Goal: Transaction & Acquisition: Purchase product/service

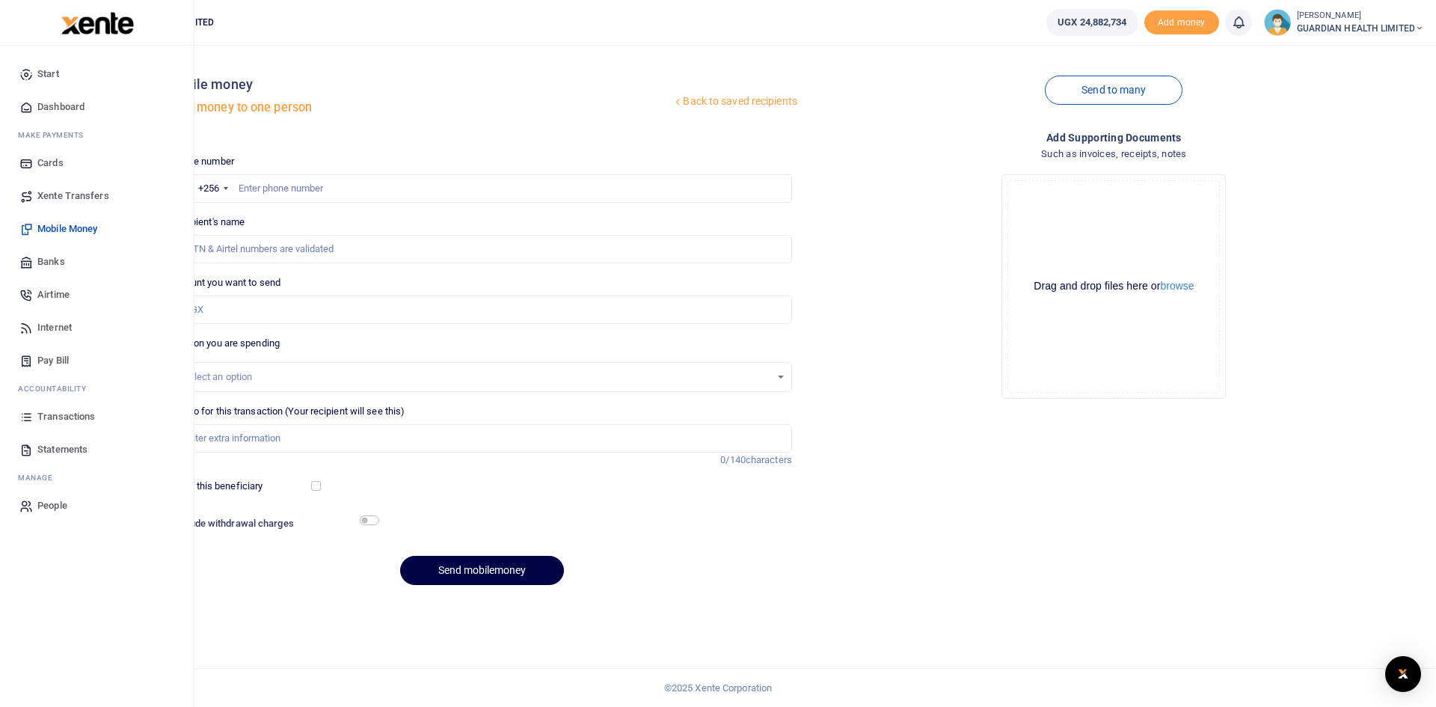
click at [75, 107] on span "Dashboard" at bounding box center [60, 106] width 47 height 15
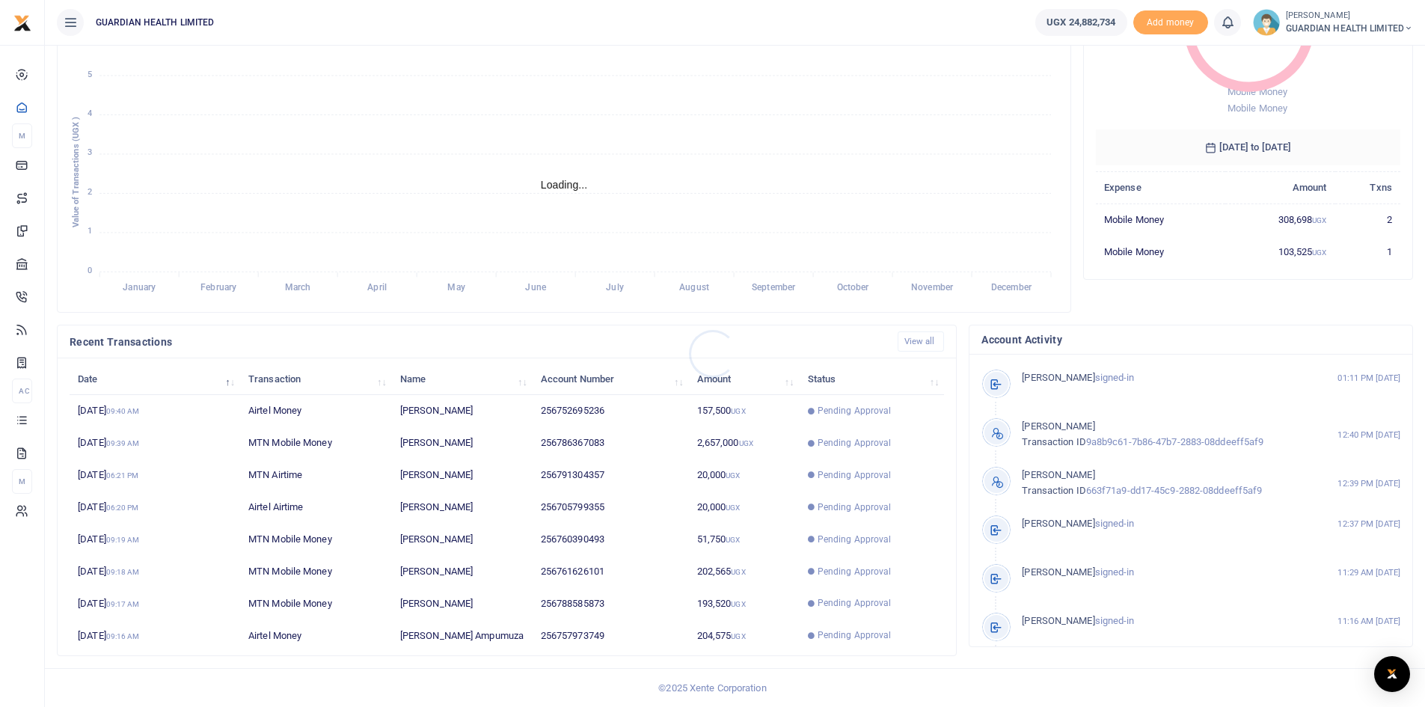
scroll to position [12, 12]
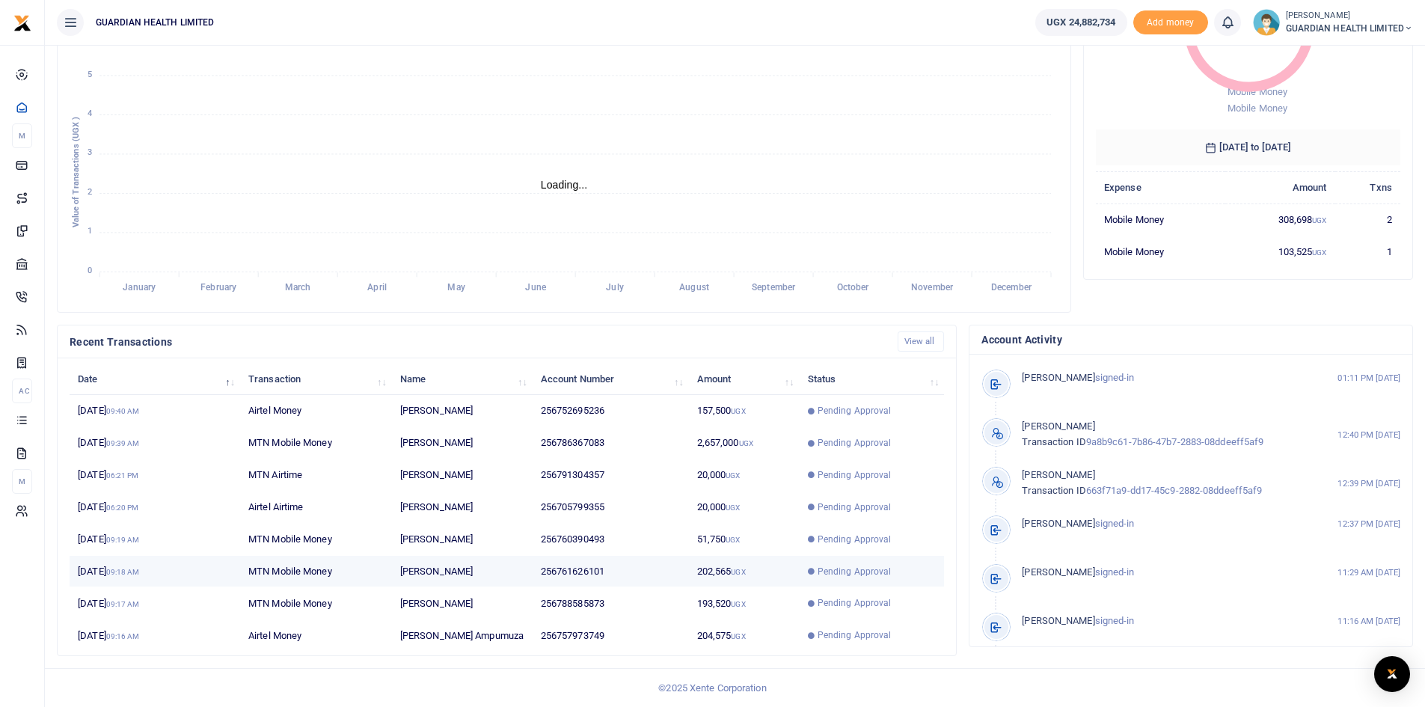
click at [706, 573] on td "202,565 UGX" at bounding box center [743, 572] width 111 height 32
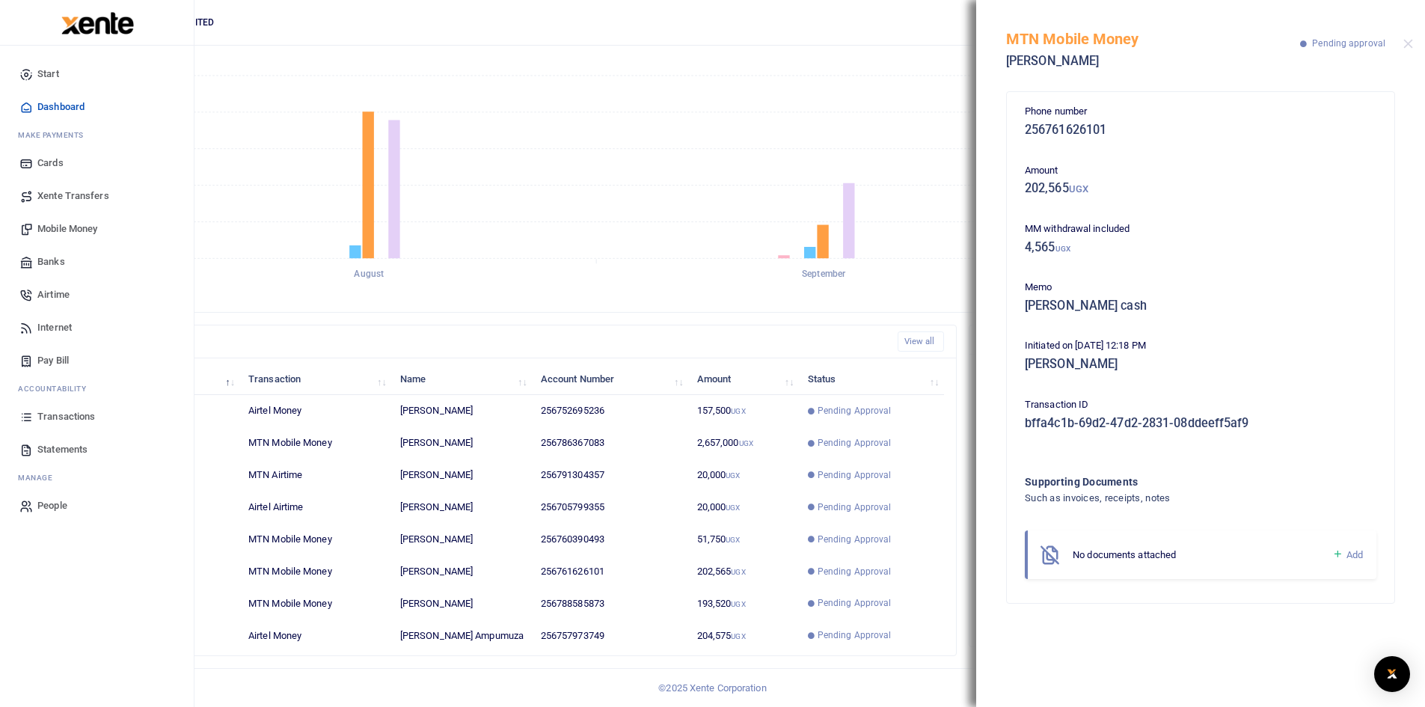
scroll to position [0, 0]
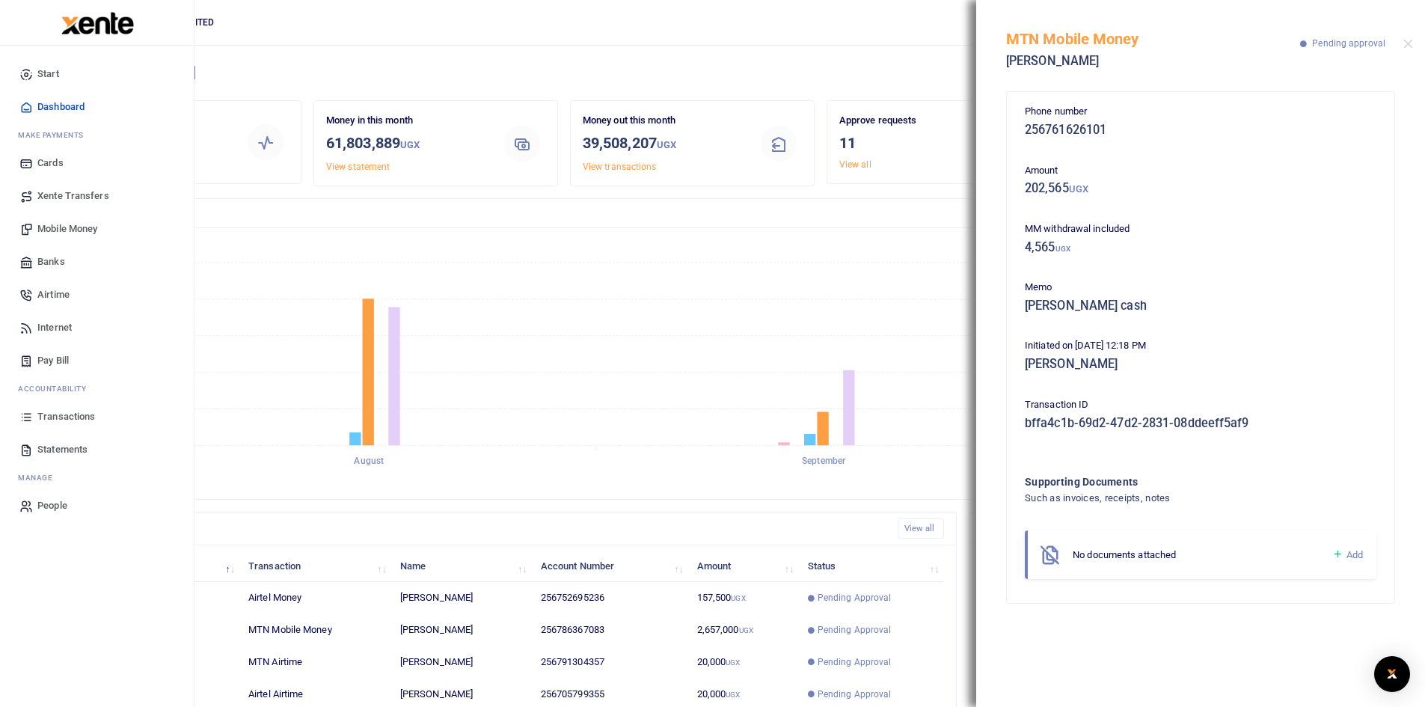
click at [68, 227] on span "Mobile Money" at bounding box center [67, 228] width 60 height 15
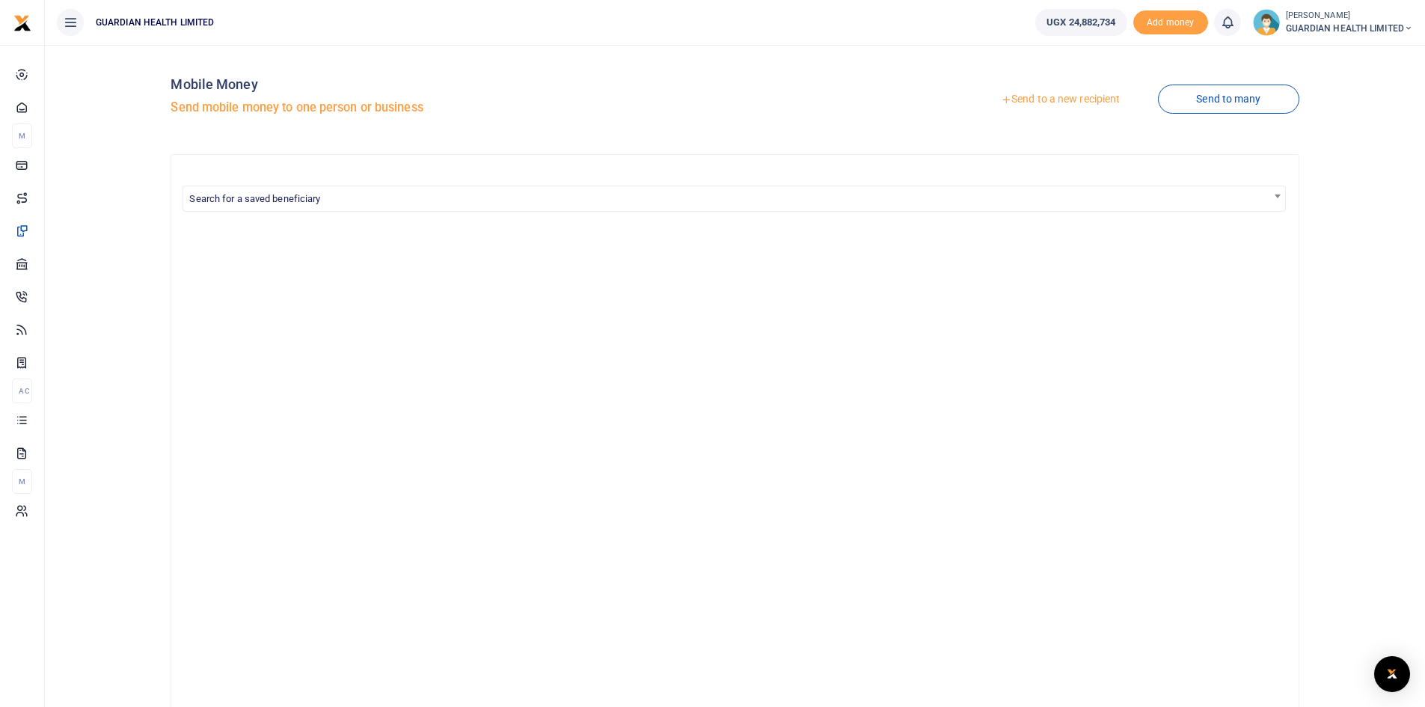
click at [1031, 102] on link "Send to a new recipient" at bounding box center [1060, 99] width 195 height 27
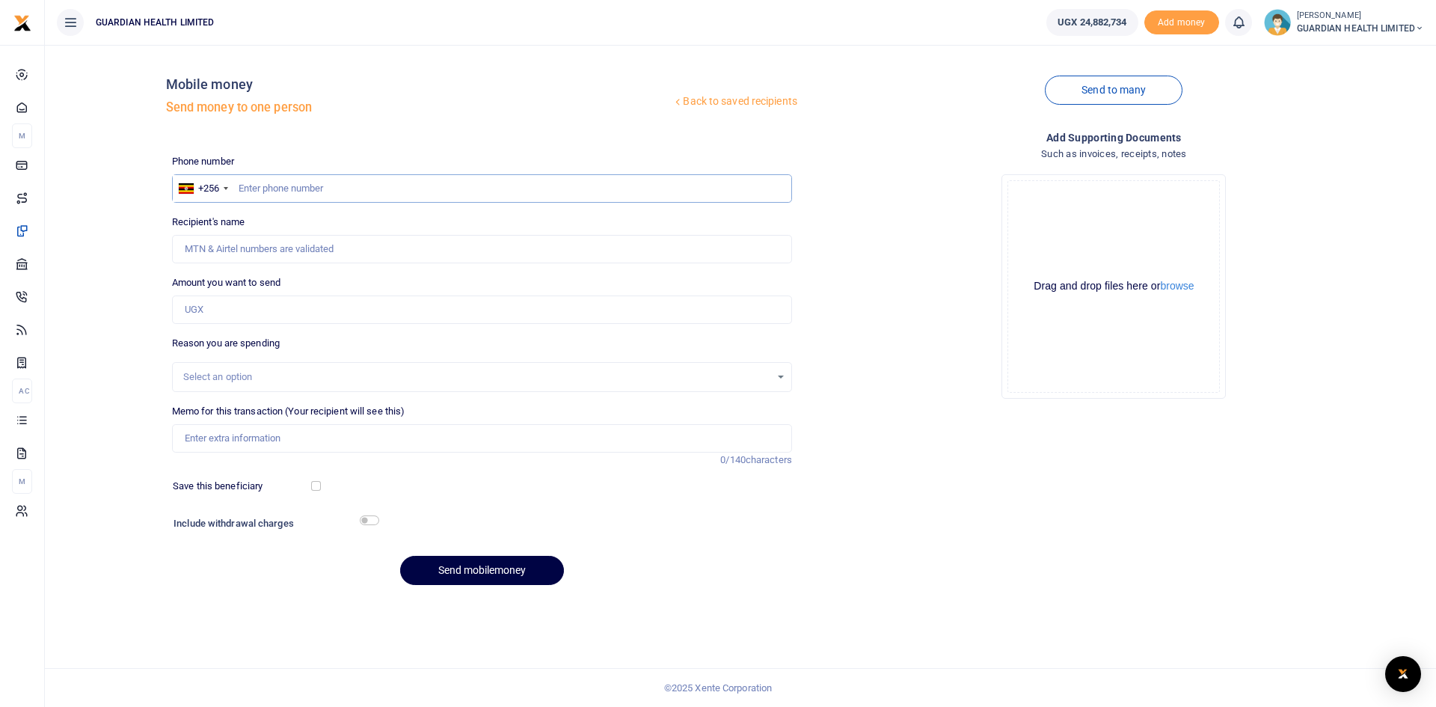
drag, startPoint x: 318, startPoint y: 188, endPoint x: 269, endPoint y: 185, distance: 48.7
click at [269, 185] on input "text" at bounding box center [482, 188] width 620 height 28
paste input "0740602068"
click at [246, 190] on input "0740602068" at bounding box center [482, 188] width 620 height 28
type input "740602068"
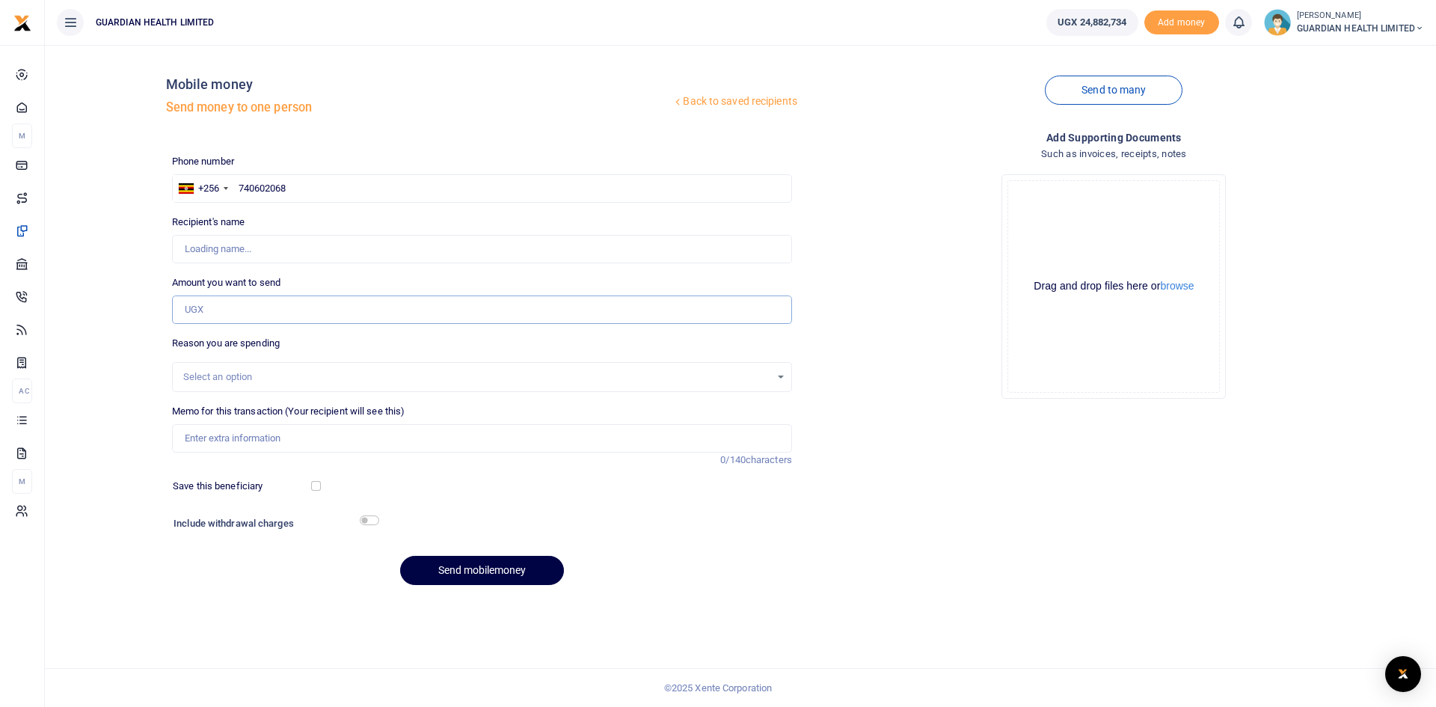
click at [210, 317] on input "Amount you want to send" at bounding box center [482, 309] width 620 height 28
type input "Frank Ntale"
type input "100,000"
click at [268, 444] on input "Memo for this transaction (Your recipient will see this)" at bounding box center [482, 438] width 620 height 28
type input "Gayaza Petty cash"
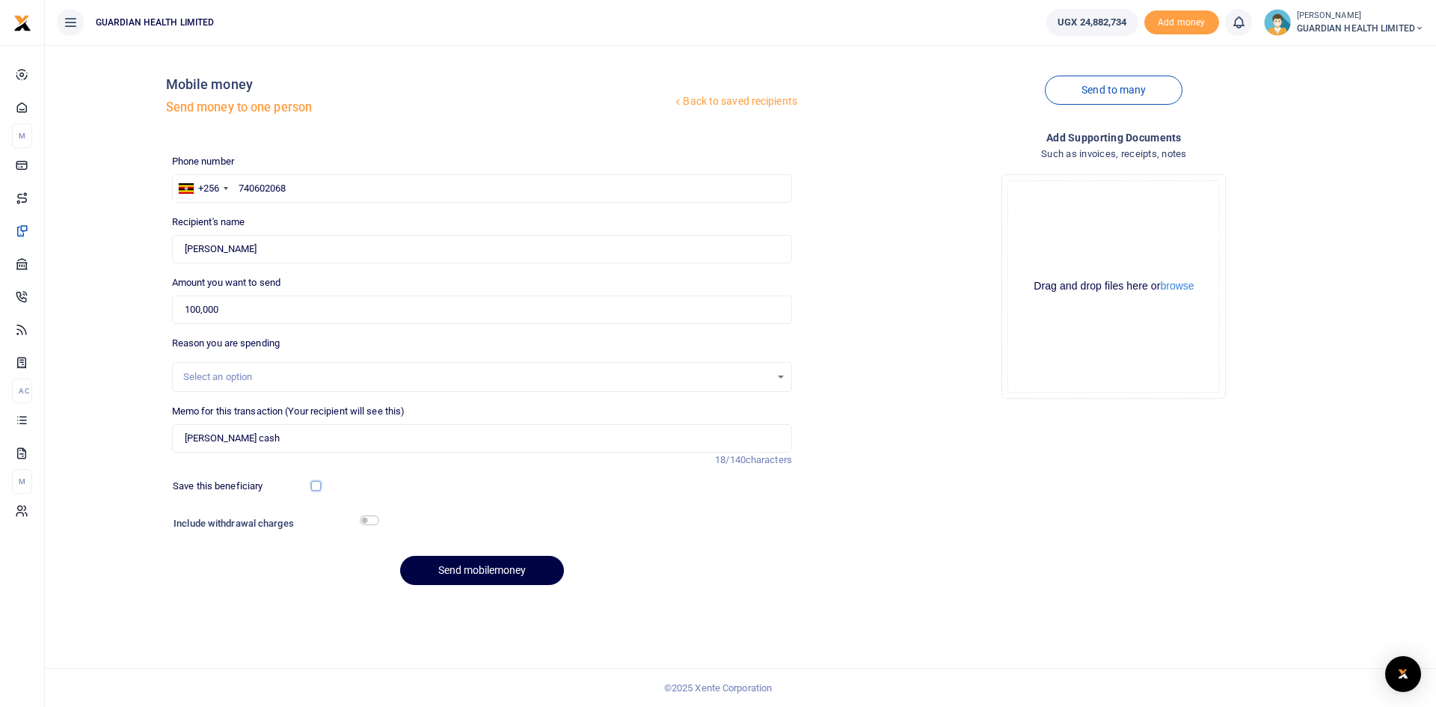
click at [313, 481] on input "checkbox" at bounding box center [316, 486] width 10 height 10
checkbox input "true"
drag, startPoint x: 366, startPoint y: 519, endPoint x: 396, endPoint y: 539, distance: 35.5
click at [368, 519] on input "checkbox" at bounding box center [369, 520] width 19 height 10
checkbox input "true"
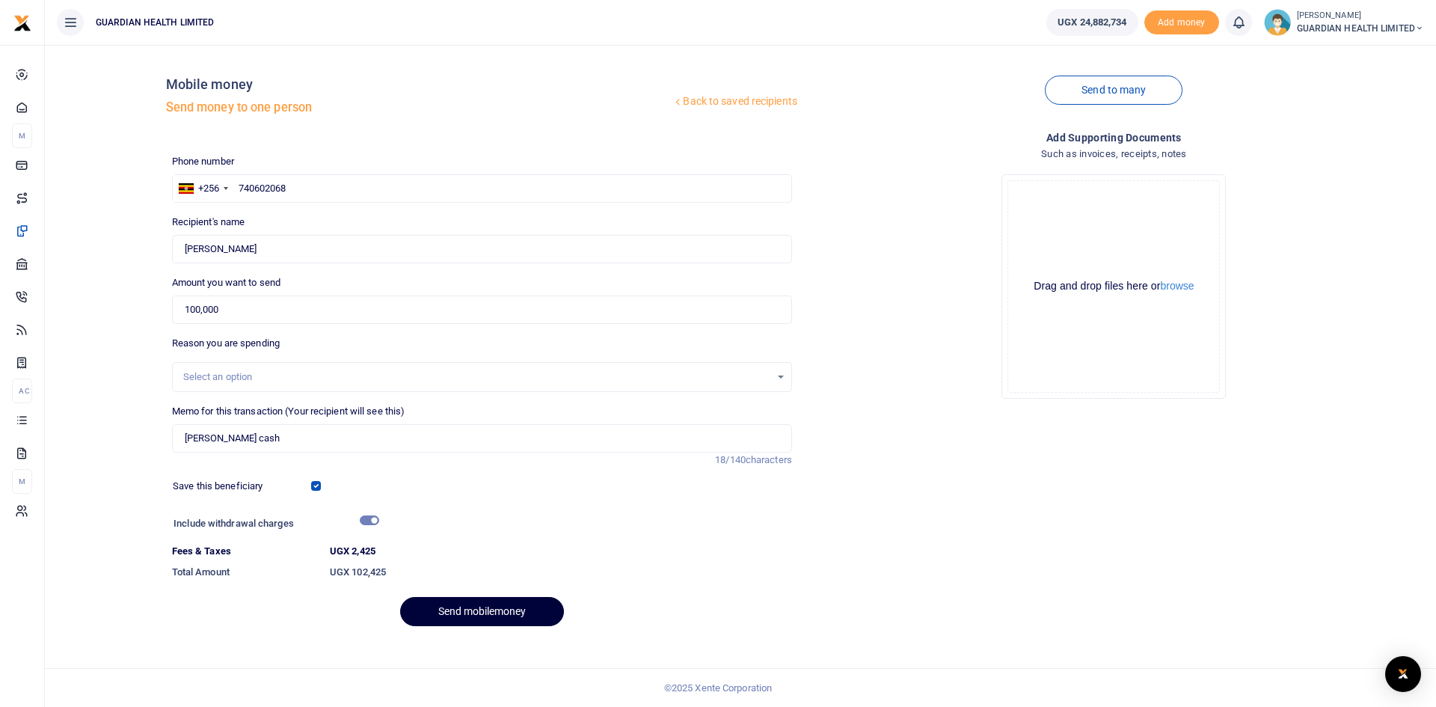
click at [461, 601] on button "Send mobilemoney" at bounding box center [482, 611] width 164 height 29
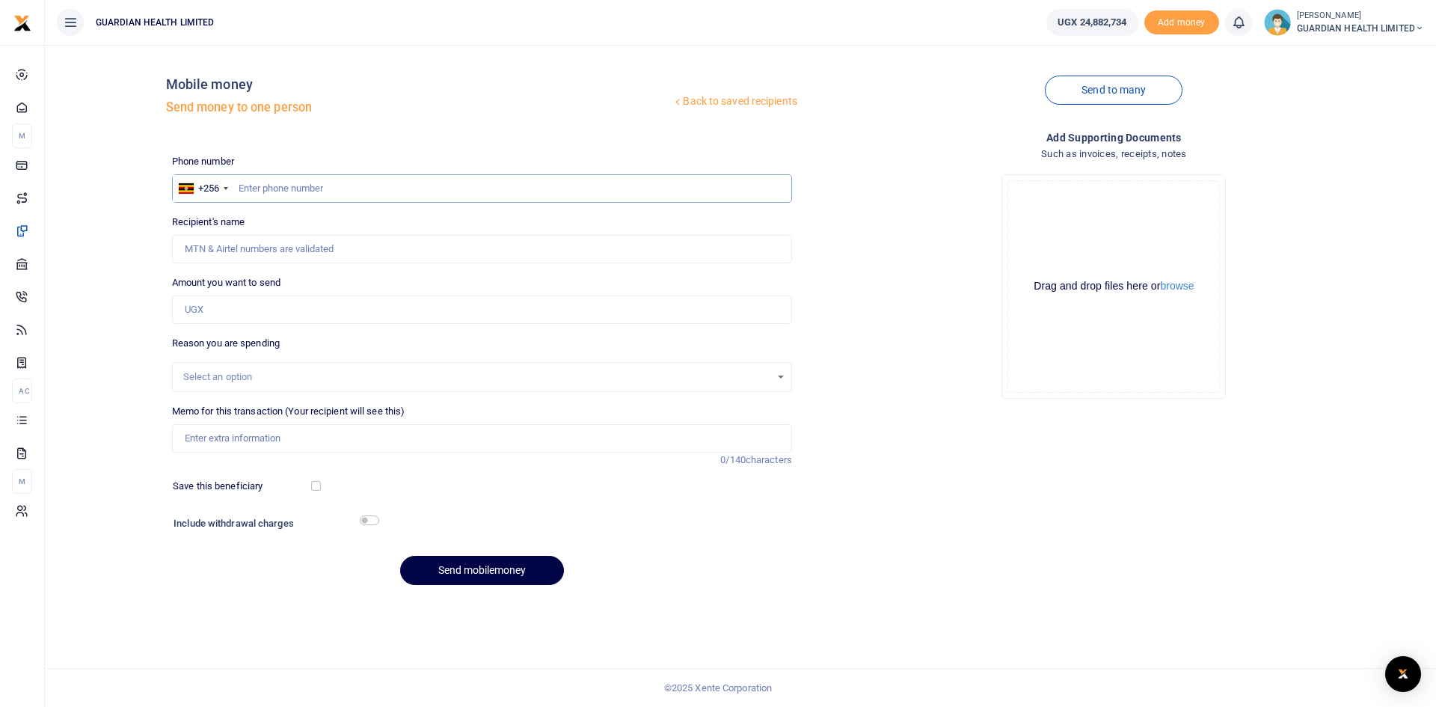
click at [304, 188] on input "text" at bounding box center [482, 188] width 620 height 28
paste input "0771218403"
type input "0771218403"
click at [242, 185] on input "0771218403" at bounding box center [482, 188] width 620 height 28
type input "Asiimwe Angella"
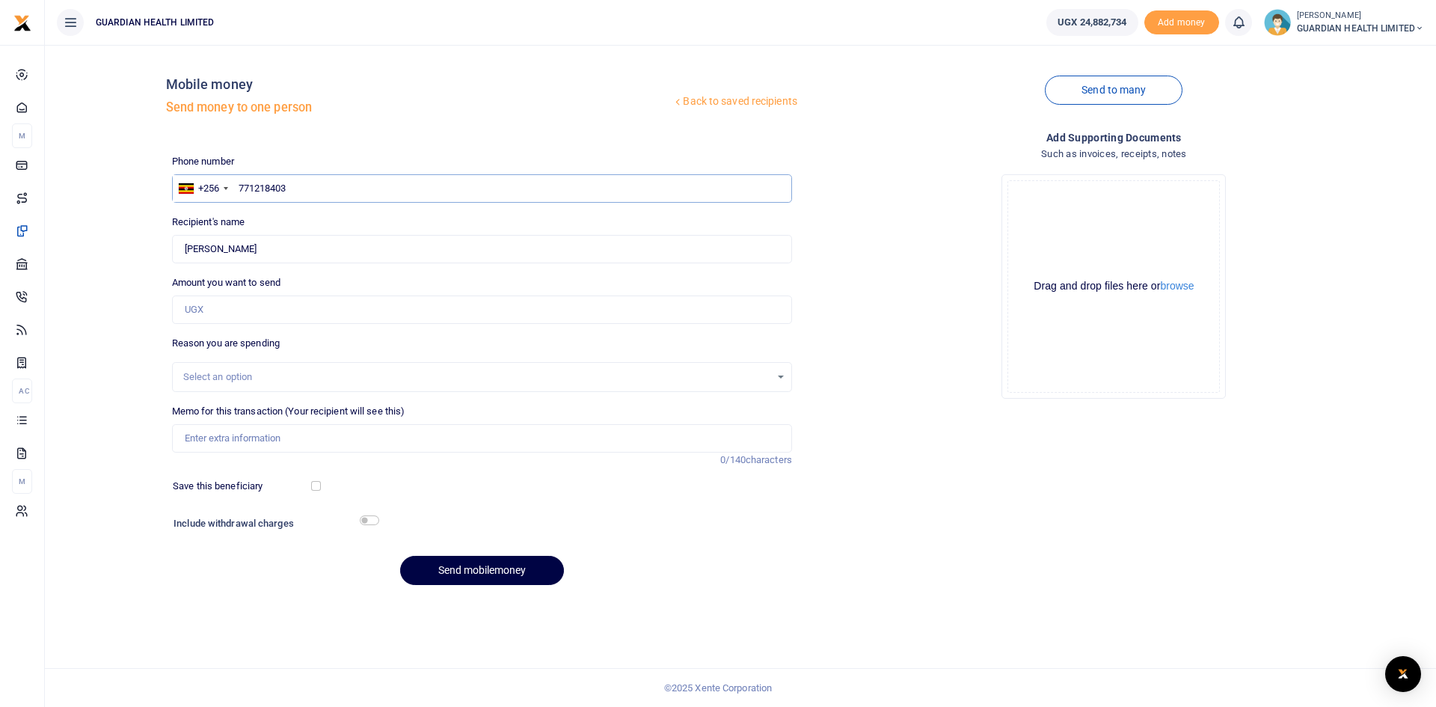
type input "771218403"
click at [209, 304] on input "Amount you want to send" at bounding box center [482, 309] width 620 height 28
type input "198,000"
click at [224, 437] on input "Memo for this transaction (Your recipient will see this)" at bounding box center [482, 438] width 620 height 28
type input "Wandegeya Petty cash"
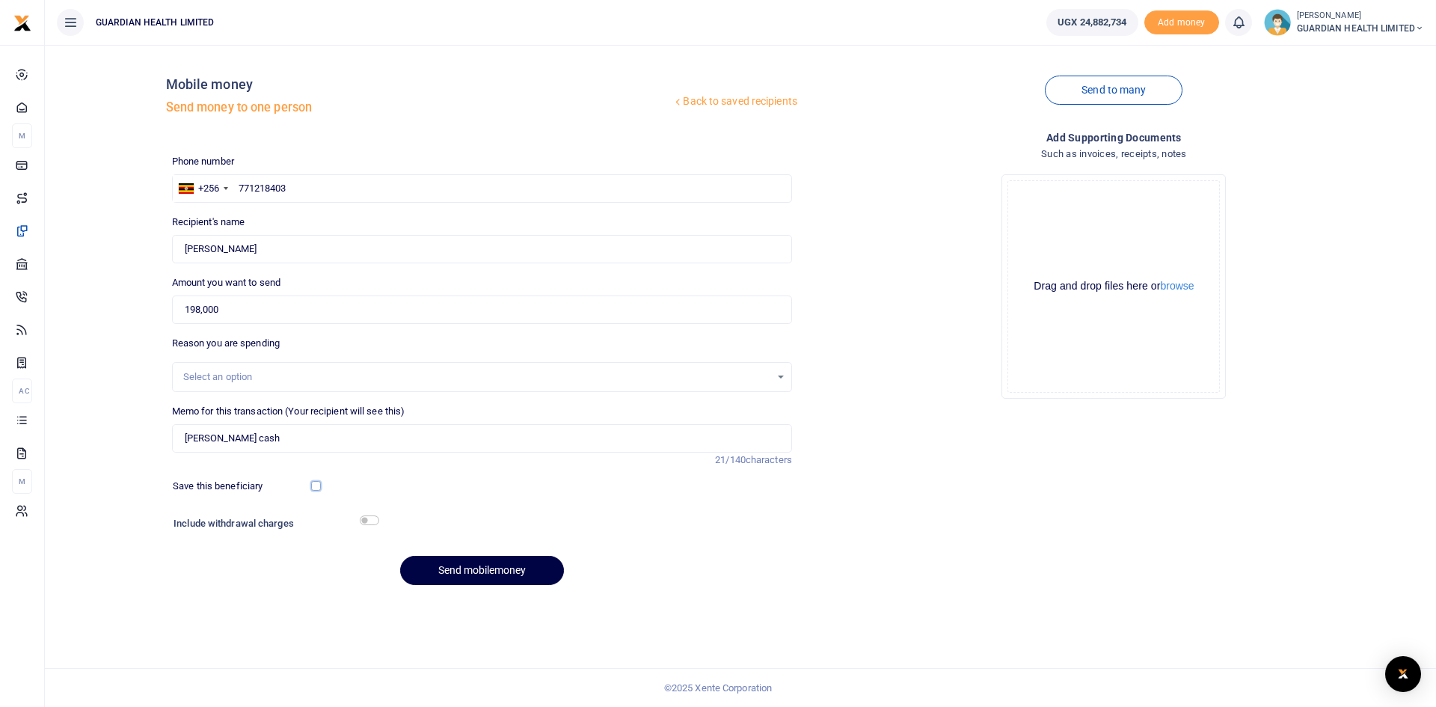
click at [317, 485] on input "checkbox" at bounding box center [316, 486] width 10 height 10
checkbox input "true"
click at [366, 520] on input "checkbox" at bounding box center [369, 520] width 19 height 10
checkbox input "true"
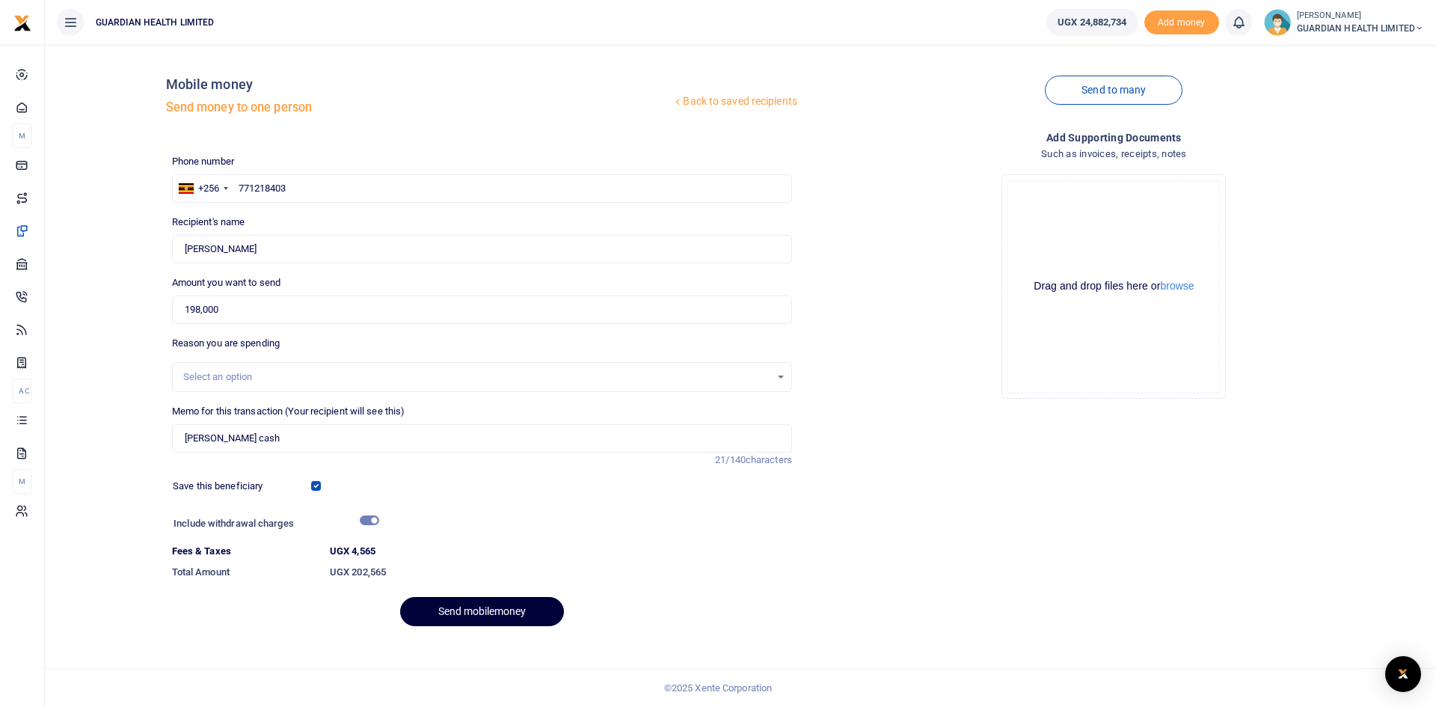
click at [458, 608] on button "Send mobilemoney" at bounding box center [482, 611] width 164 height 29
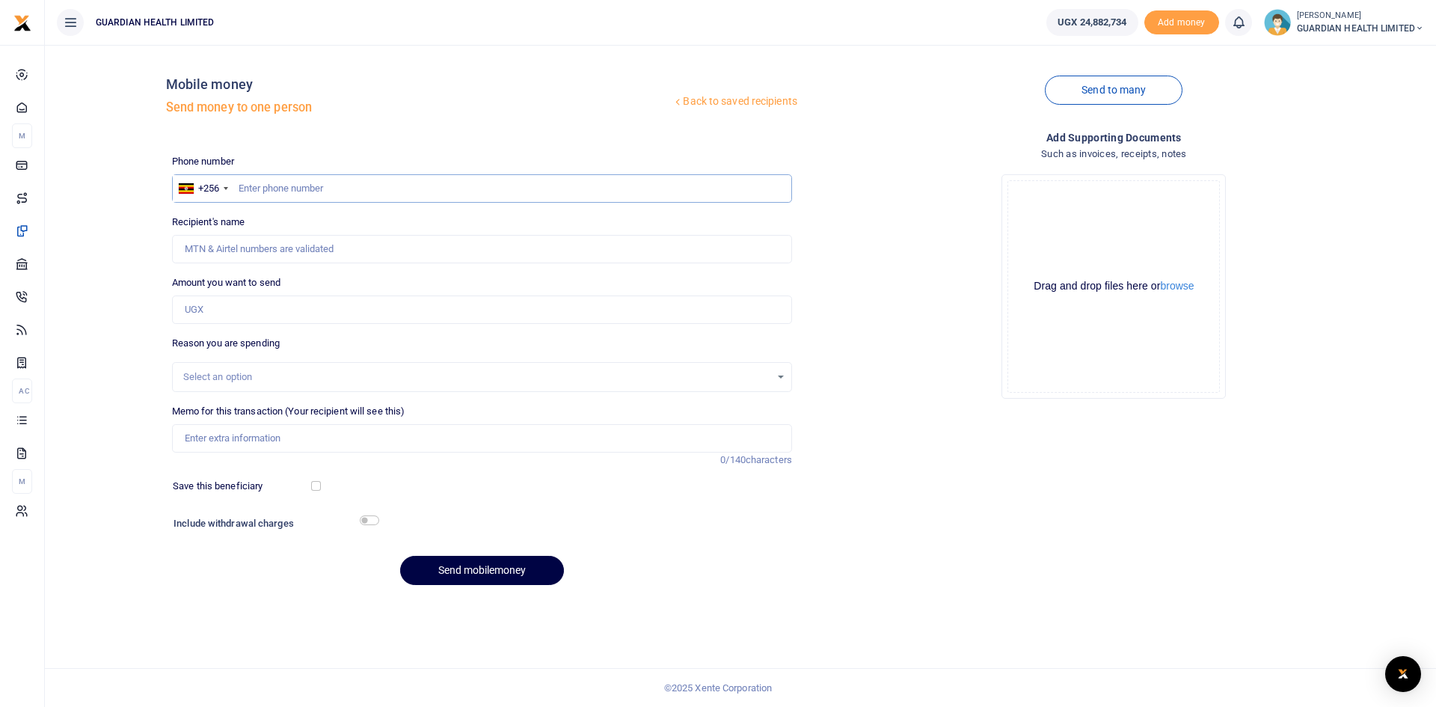
paste input "0761626101"
click at [246, 187] on input "0761626101" at bounding box center [482, 188] width 620 height 28
type input "761626101"
click at [215, 306] on input "Amount you want to send" at bounding box center [482, 309] width 620 height 28
type input "[PERSON_NAME]"
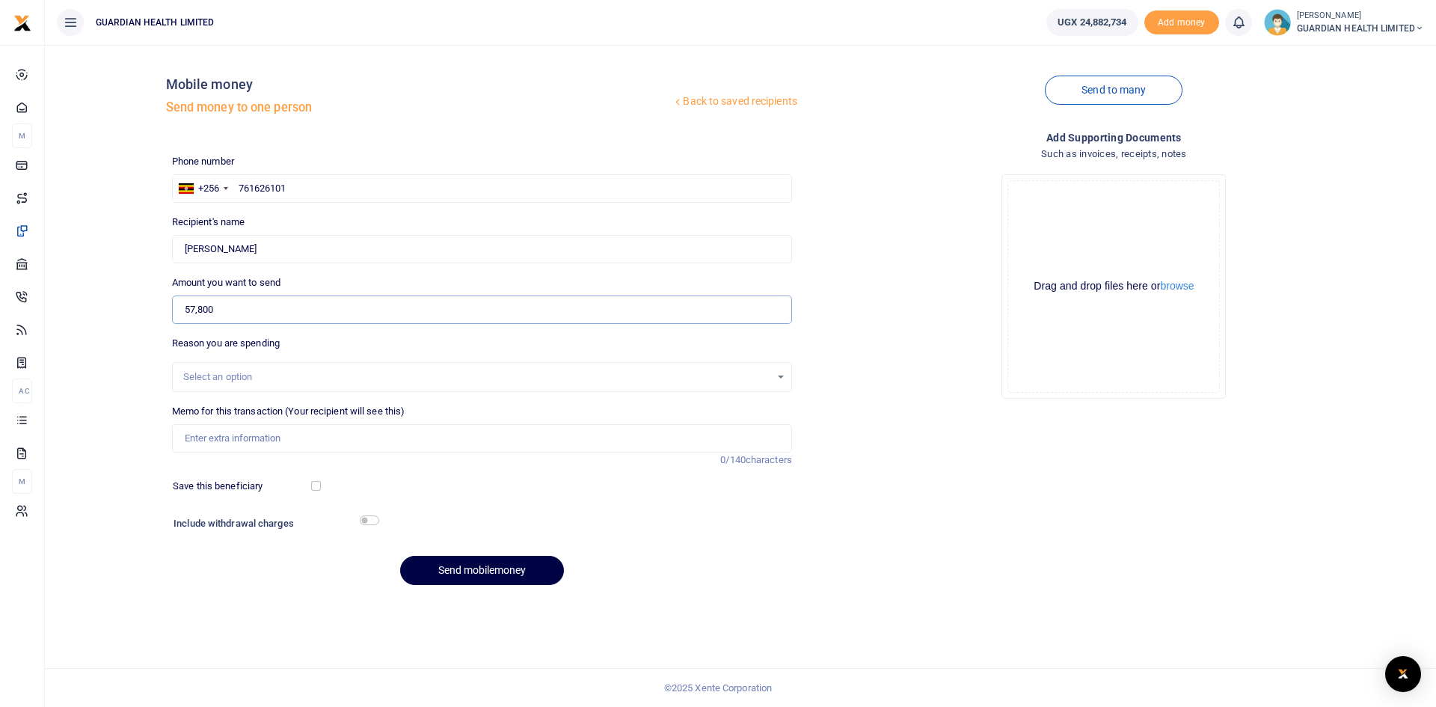
type input "57,800"
click at [216, 432] on input "Memo for this transaction (Your recipient will see this)" at bounding box center [482, 438] width 620 height 28
type input "[PERSON_NAME] cash"
click at [318, 487] on input "checkbox" at bounding box center [316, 486] width 10 height 10
checkbox input "true"
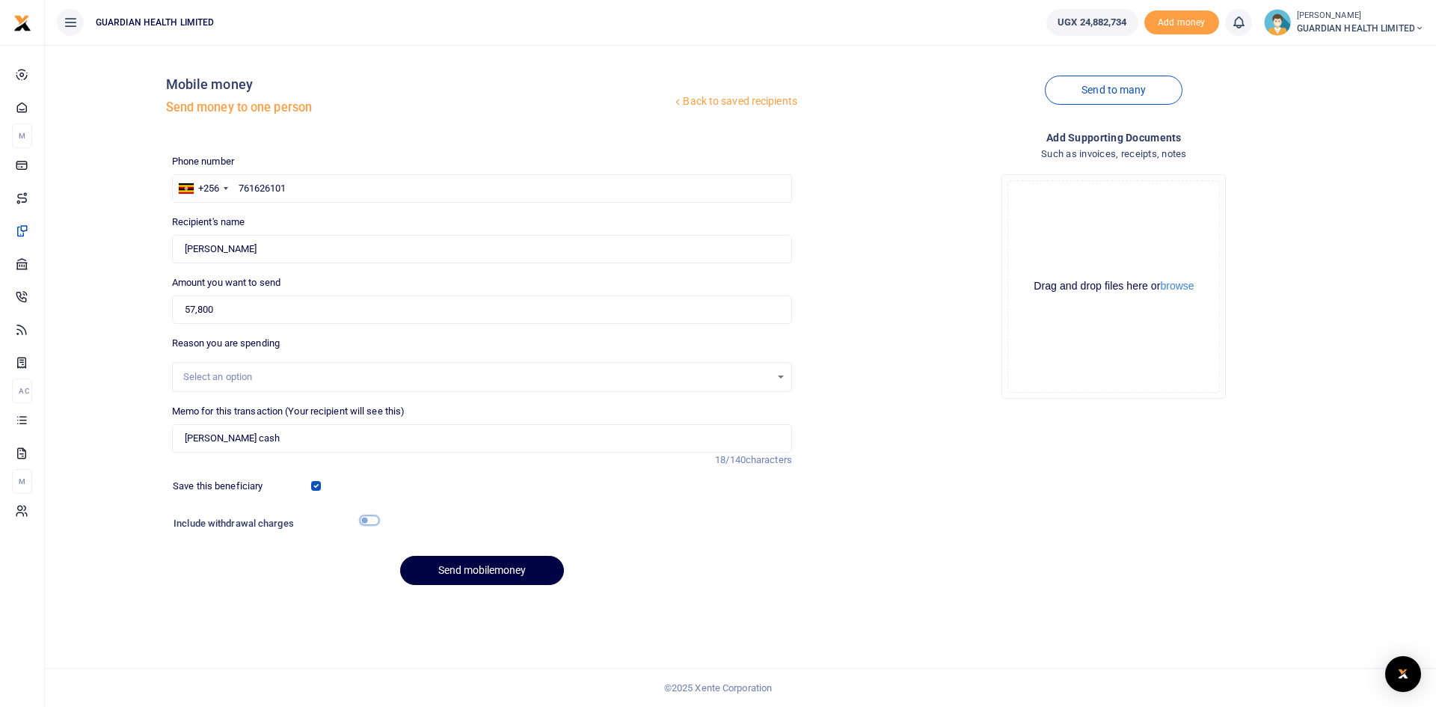
click at [366, 521] on input "checkbox" at bounding box center [369, 520] width 19 height 10
checkbox input "true"
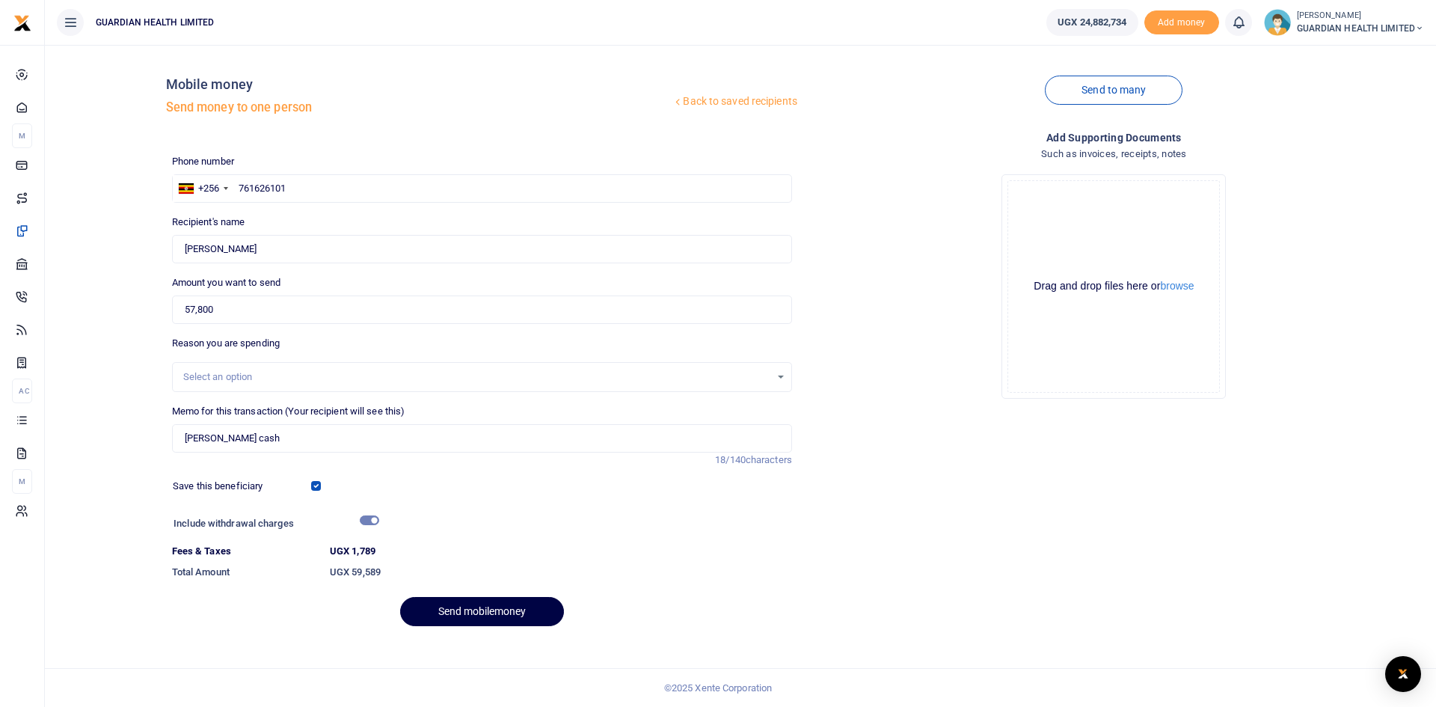
click at [444, 594] on div "Phone number +256 Uganda +256 761626101 Phone is required. Recipient's name Fou…" at bounding box center [482, 396] width 632 height 485
click at [663, 608] on div "Send mobilemoney" at bounding box center [482, 611] width 620 height 29
click at [542, 609] on button "Send mobilemoney" at bounding box center [482, 611] width 164 height 29
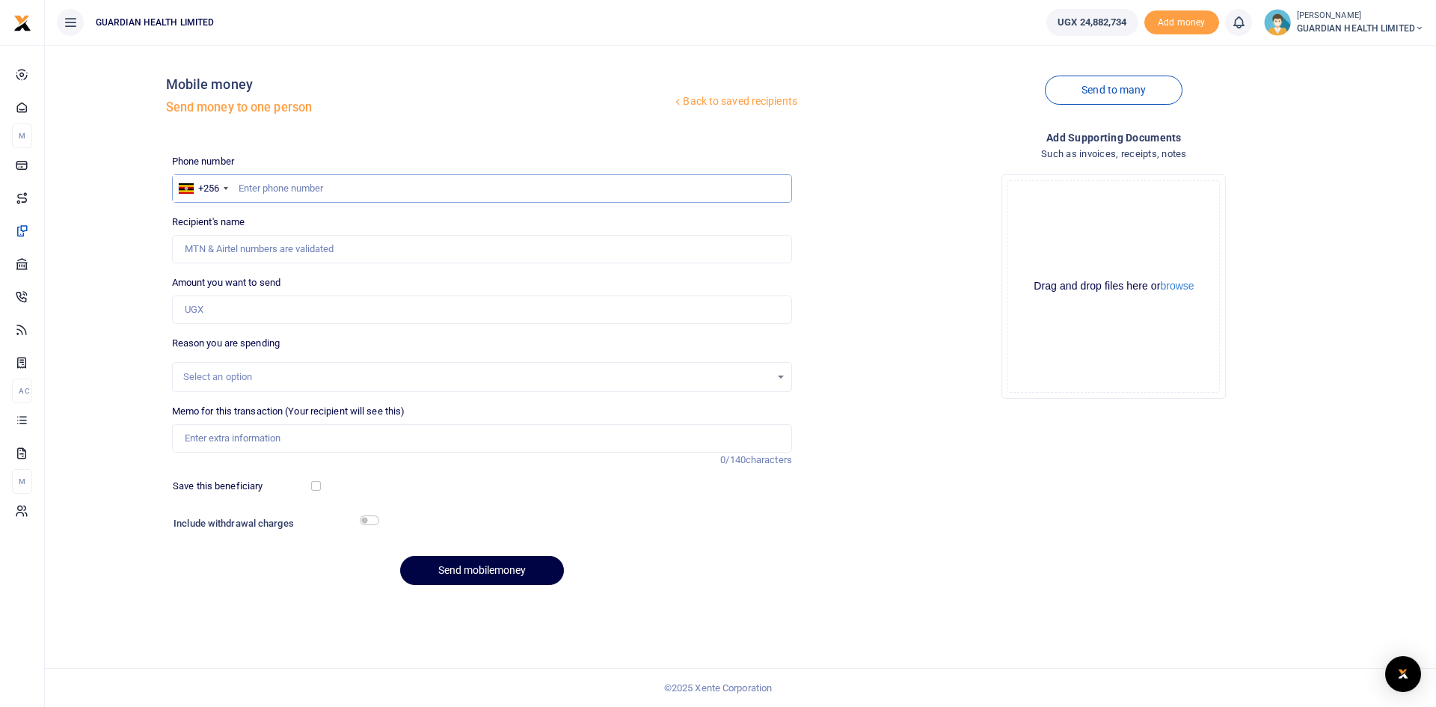
paste input "0756493817"
click at [243, 190] on input "0756493817" at bounding box center [482, 188] width 620 height 28
type input "756493817"
type input "Shorah Nampiima"
drag, startPoint x: 214, startPoint y: 298, endPoint x: 210, endPoint y: 305, distance: 7.7
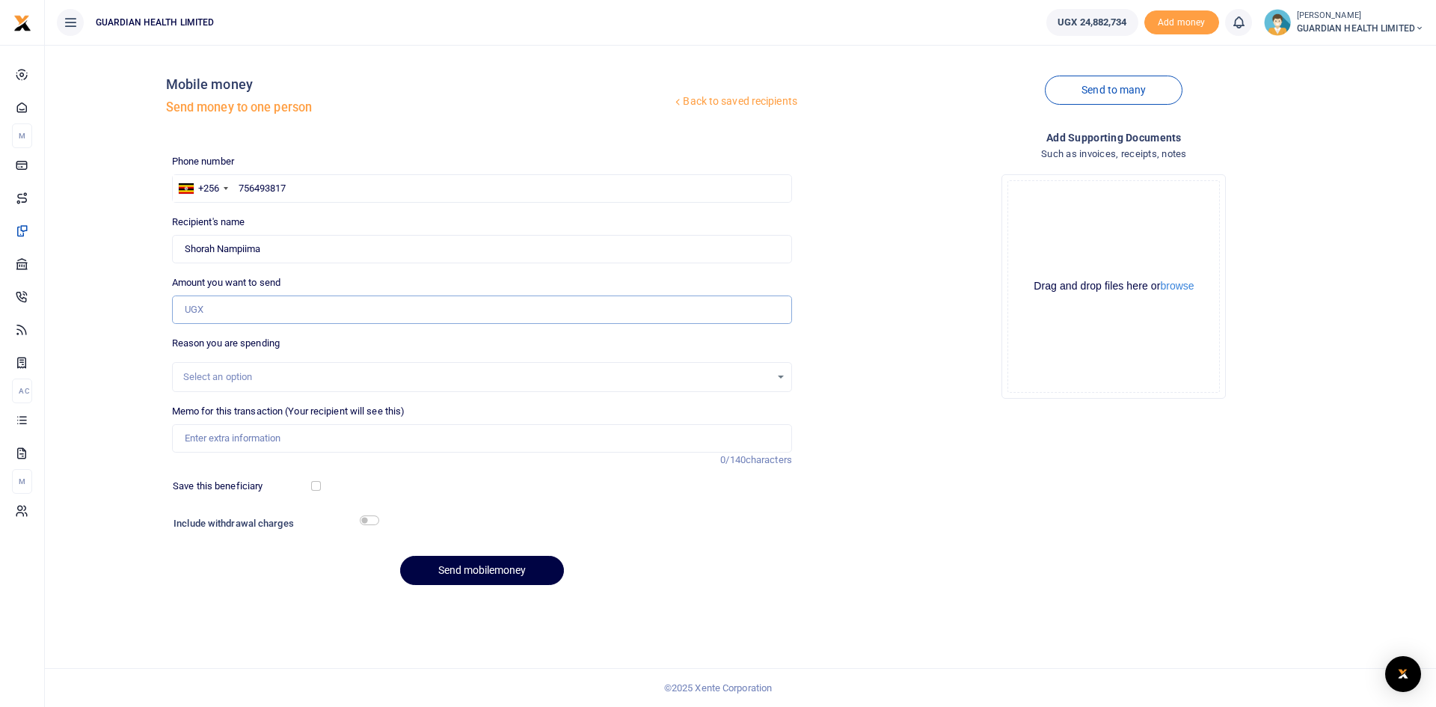
click at [214, 298] on input "Amount you want to send" at bounding box center [482, 309] width 620 height 28
type input "119,000"
click at [242, 444] on input "Memo for this transaction (Your recipient will see this)" at bounding box center [482, 438] width 620 height 28
type input "Naalya 2 Petty cash"
click at [319, 488] on input "checkbox" at bounding box center [316, 486] width 10 height 10
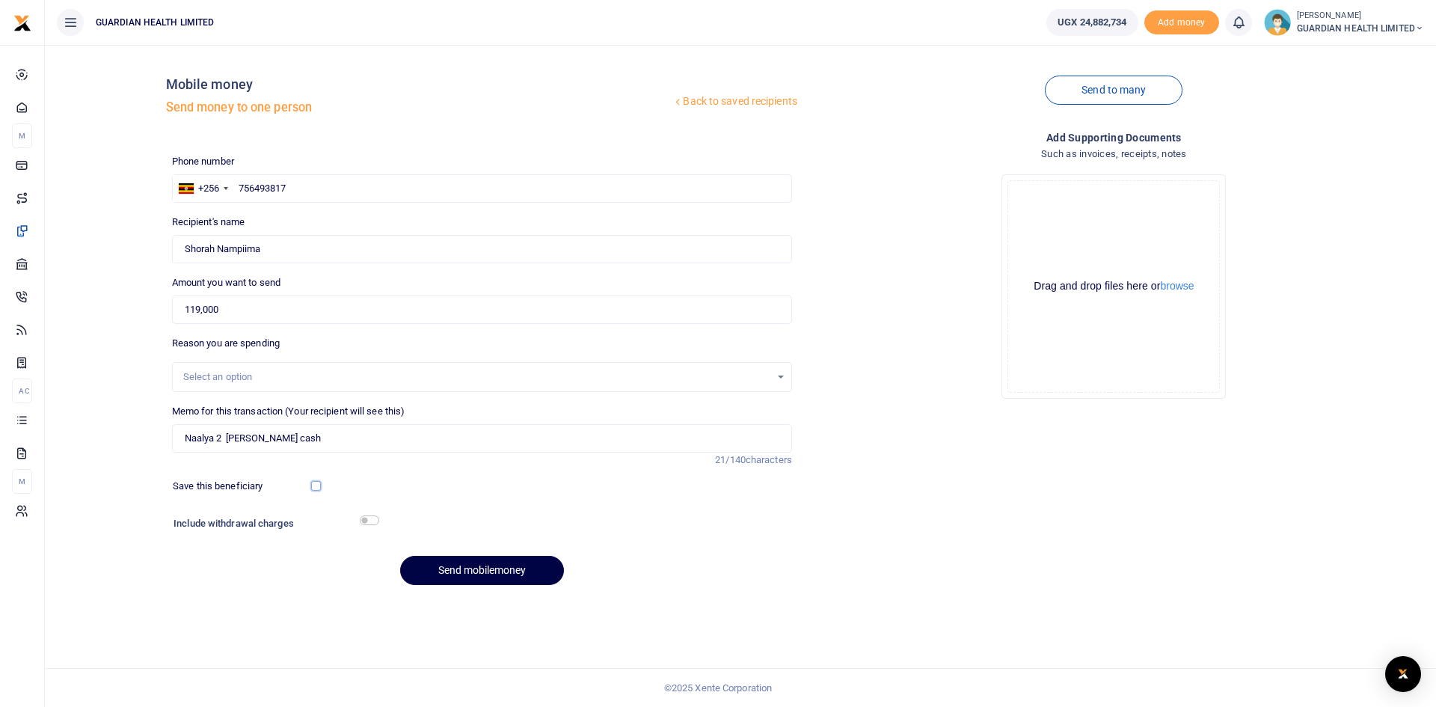
checkbox input "true"
click at [366, 521] on input "checkbox" at bounding box center [369, 520] width 19 height 10
checkbox input "true"
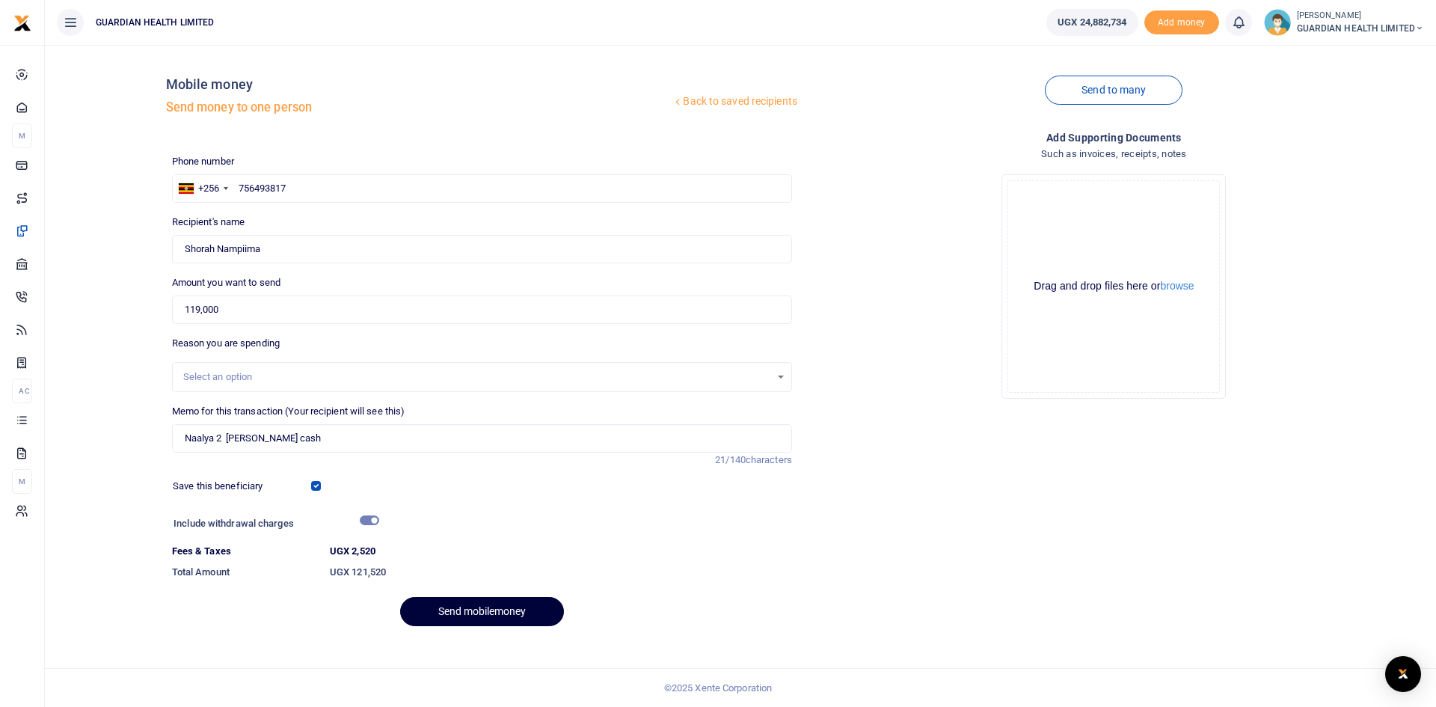
click at [460, 618] on button "Send mobilemoney" at bounding box center [482, 611] width 164 height 29
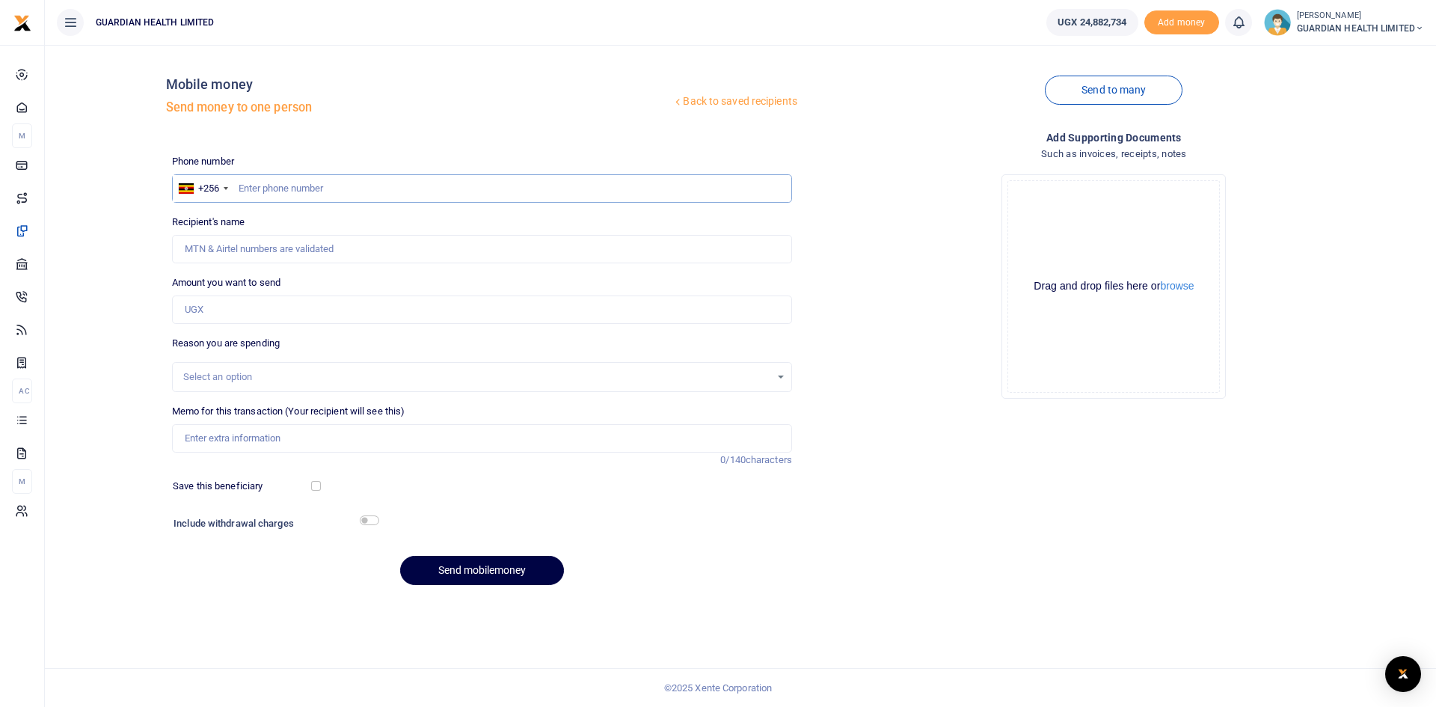
click at [337, 191] on input "text" at bounding box center [482, 188] width 620 height 28
type input "777802933"
type input "[PERSON_NAME]"
type input "777802933"
click at [307, 311] on input "Amount you want to send" at bounding box center [482, 309] width 620 height 28
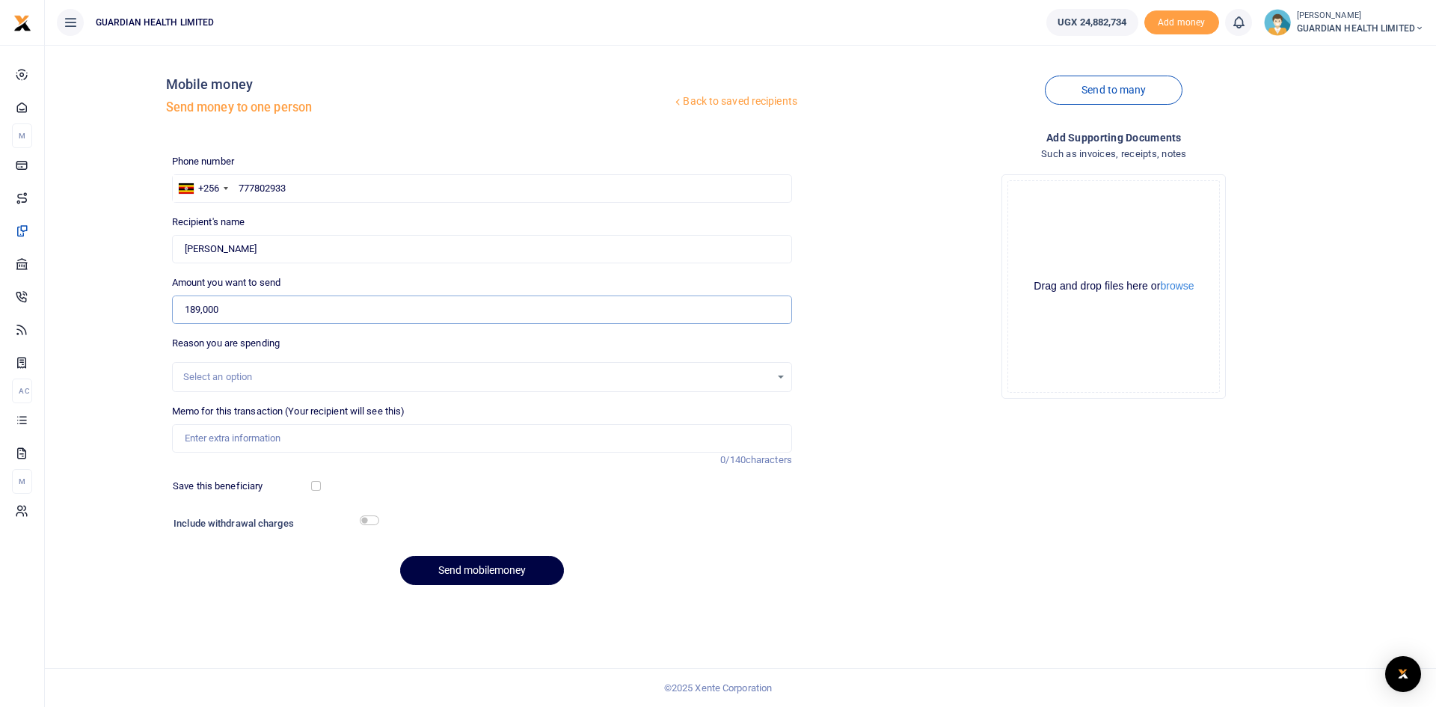
type input "189,000"
click at [315, 442] on input "Memo for this transaction (Your recipient will see this)" at bounding box center [482, 438] width 620 height 28
type input "Mbarara 2 [PERSON_NAME] cash"
click at [314, 485] on input "checkbox" at bounding box center [316, 486] width 10 height 10
checkbox input "true"
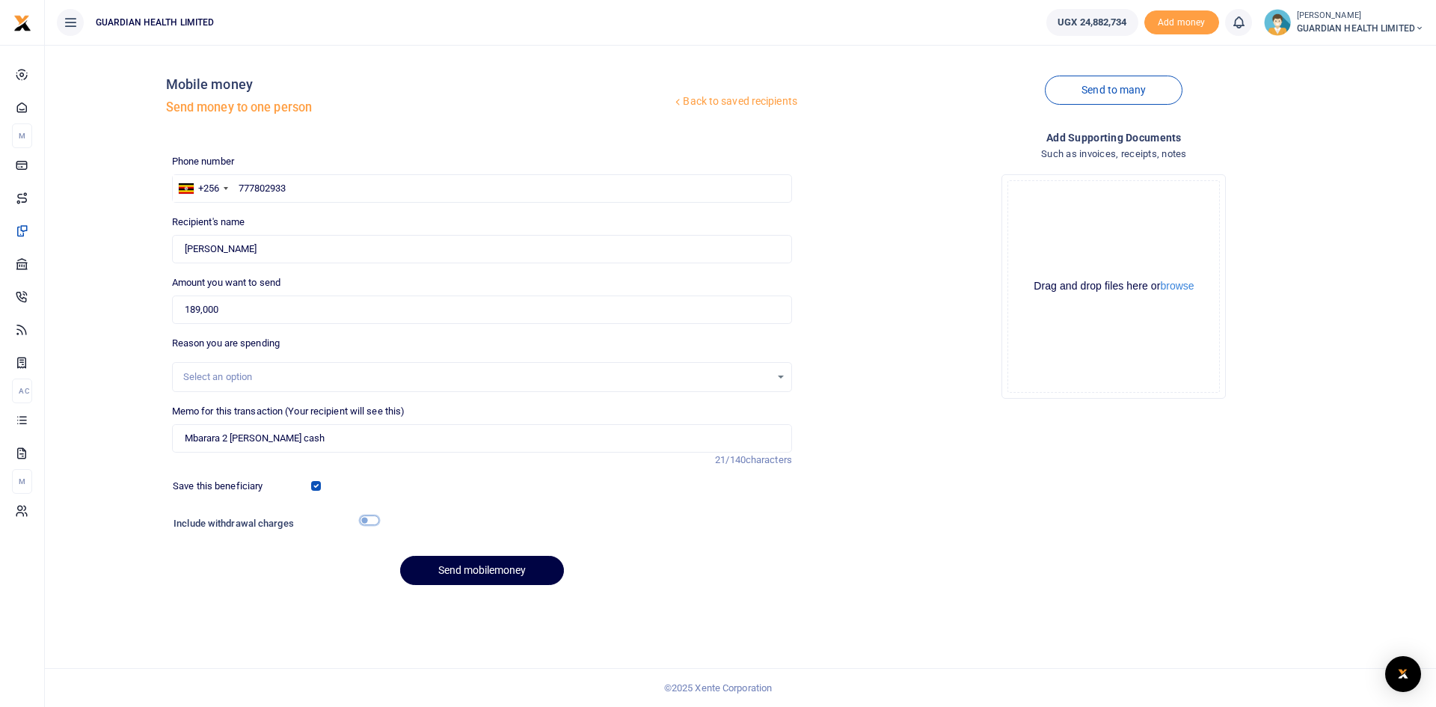
click at [373, 519] on input "checkbox" at bounding box center [369, 520] width 19 height 10
checkbox input "true"
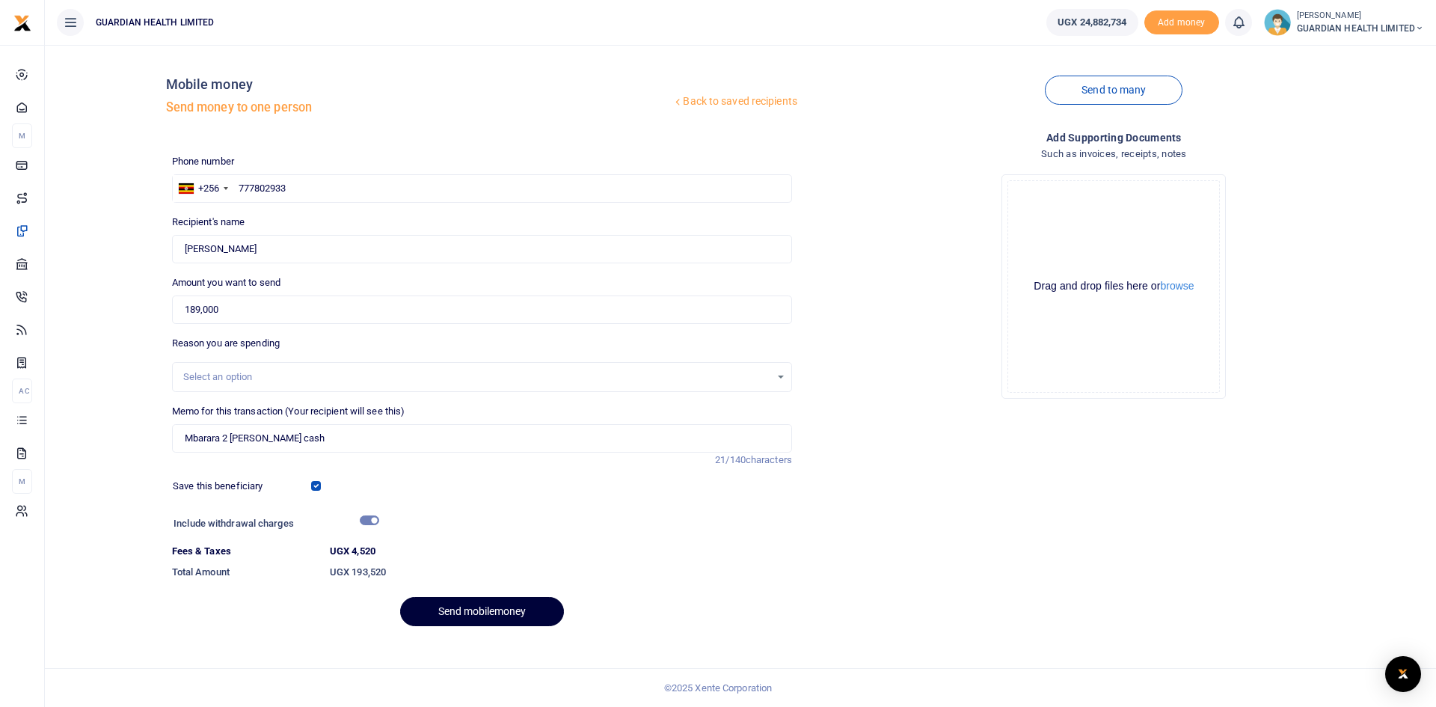
click at [472, 620] on button "Send mobilemoney" at bounding box center [482, 611] width 164 height 29
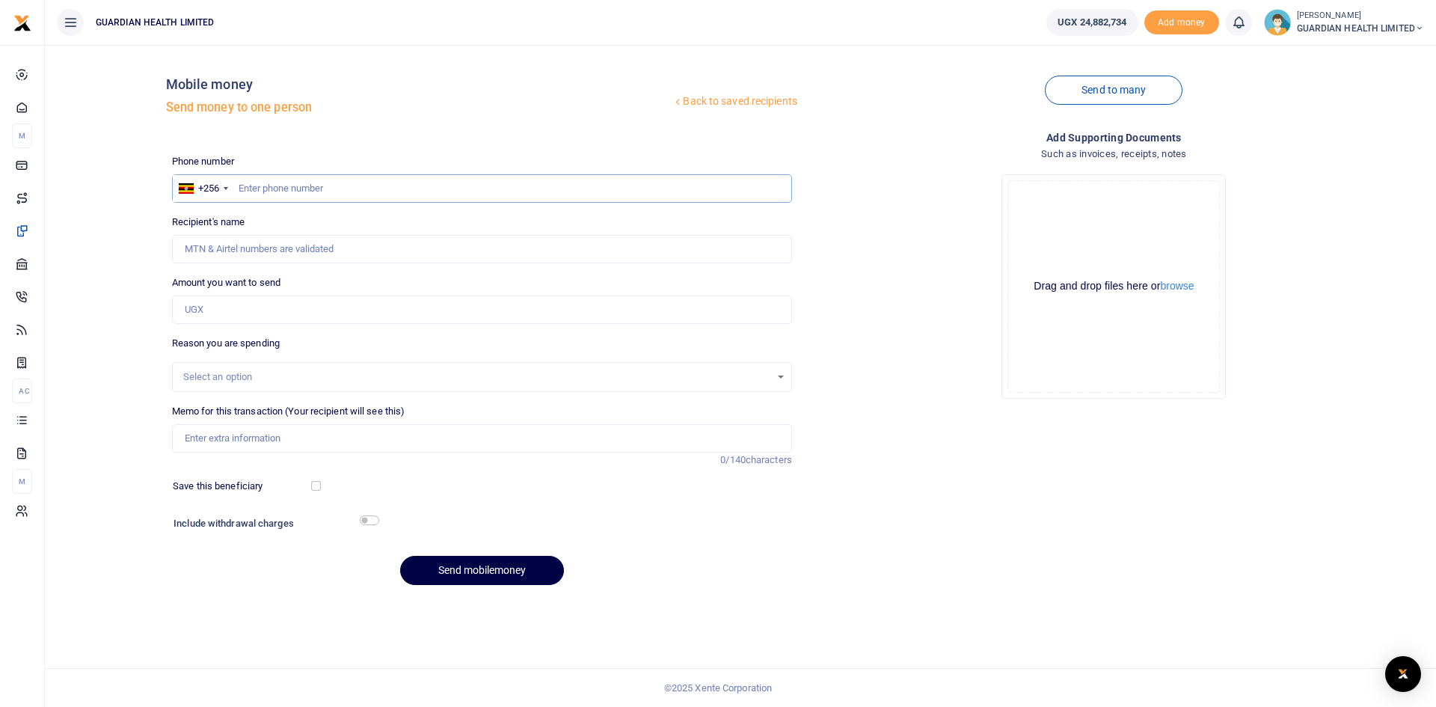
paste input "0773819393"
click at [246, 188] on input "0773819393" at bounding box center [482, 188] width 620 height 28
type input "773819393"
click at [230, 309] on input "Amount you want to send" at bounding box center [482, 309] width 620 height 28
type input "Anuary Cyuzuzo"
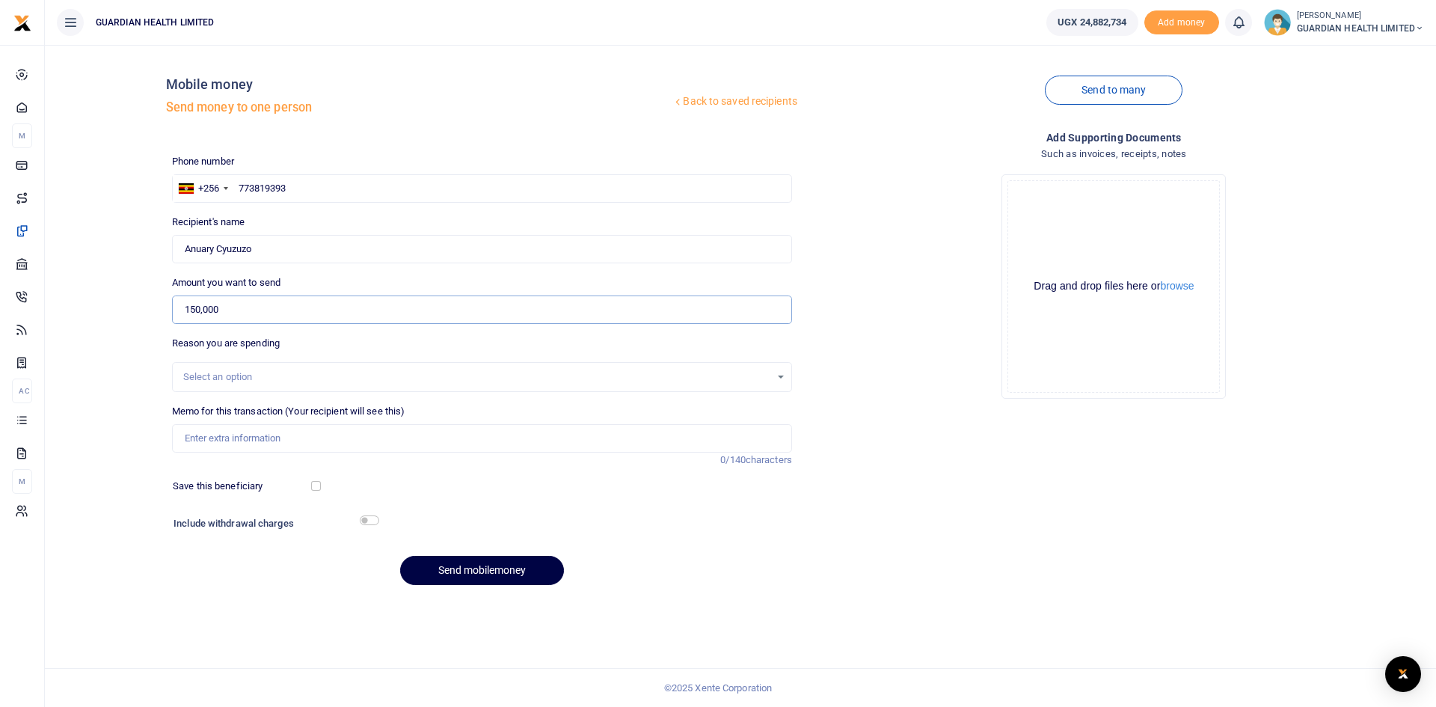
type input "150,000"
click at [231, 376] on div "Select an option" at bounding box center [476, 376] width 587 height 15
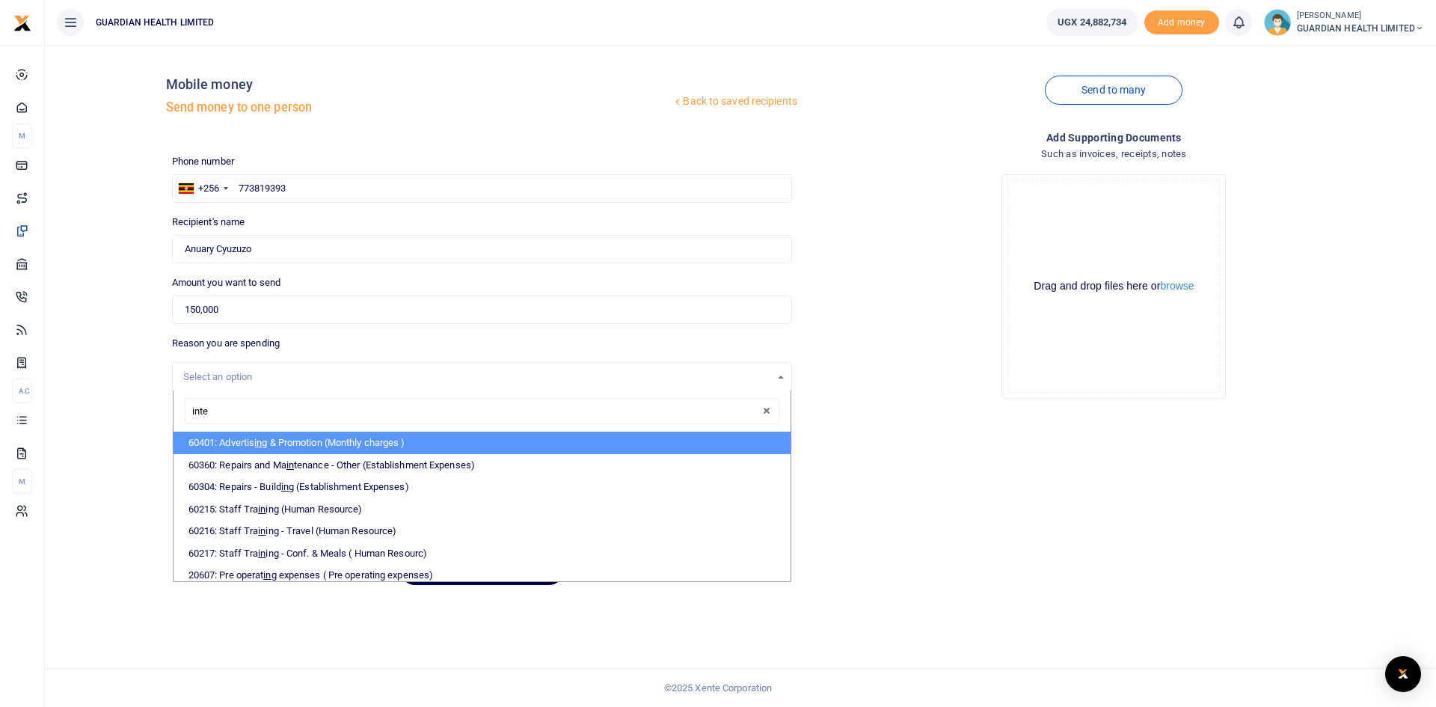
type input "inter"
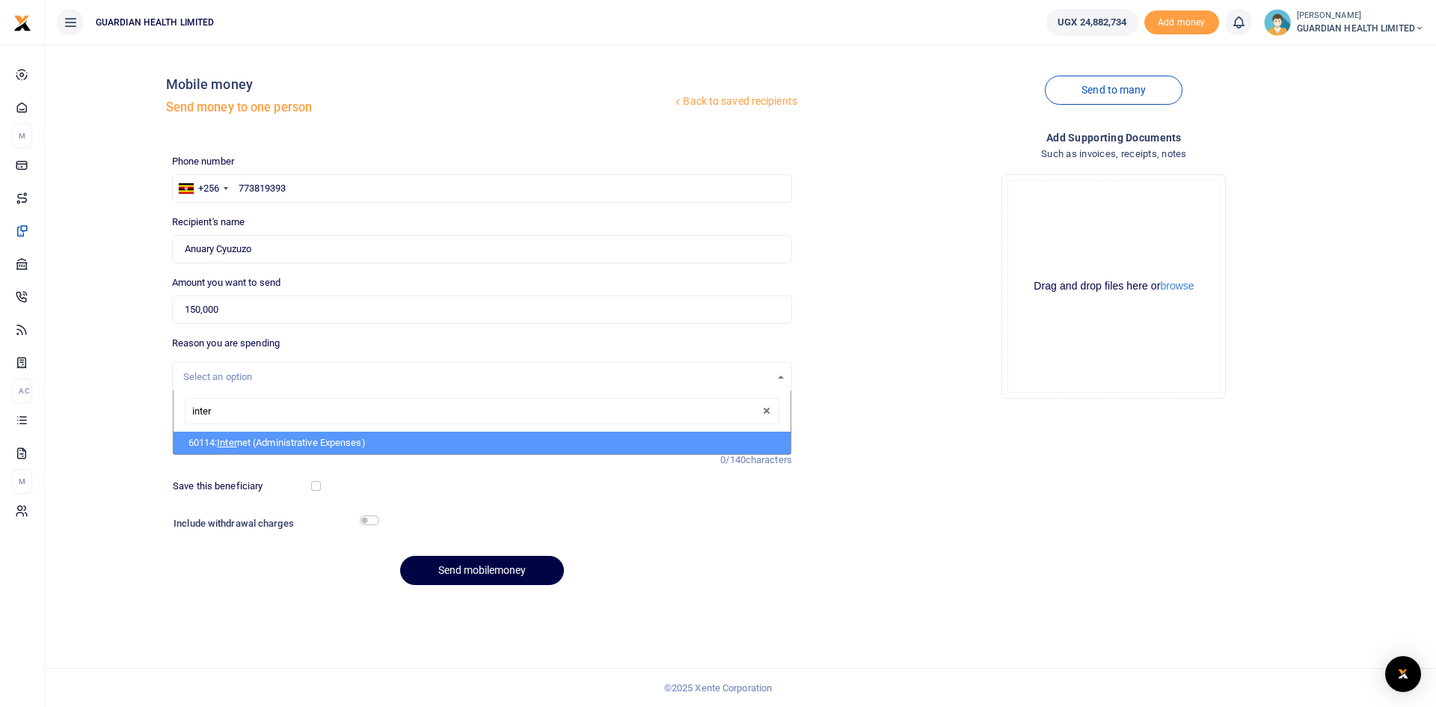
click at [244, 446] on li "60114: Inter net (Administrative Expenses)" at bounding box center [482, 443] width 617 height 22
select select "5413"
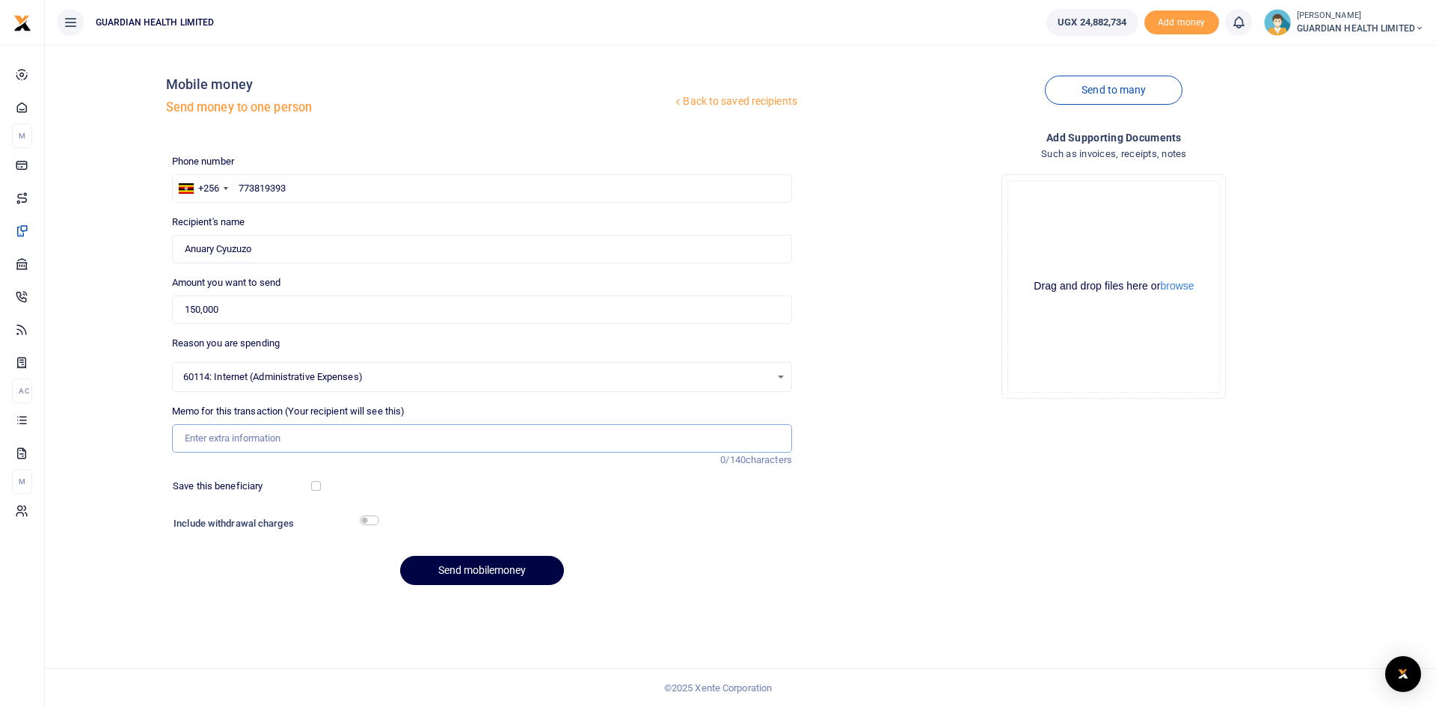
click at [249, 438] on input "Memo for this transaction (Your recipient will see this)" at bounding box center [482, 438] width 620 height 28
type input "Online internet for September"
click at [432, 570] on button "Send mobilemoney" at bounding box center [482, 570] width 164 height 29
drag, startPoint x: 330, startPoint y: 188, endPoint x: 90, endPoint y: 155, distance: 242.3
click at [90, 155] on div "Back to saved recipients Mobile money Send money to one person Send to many Pho…" at bounding box center [740, 327] width 1379 height 540
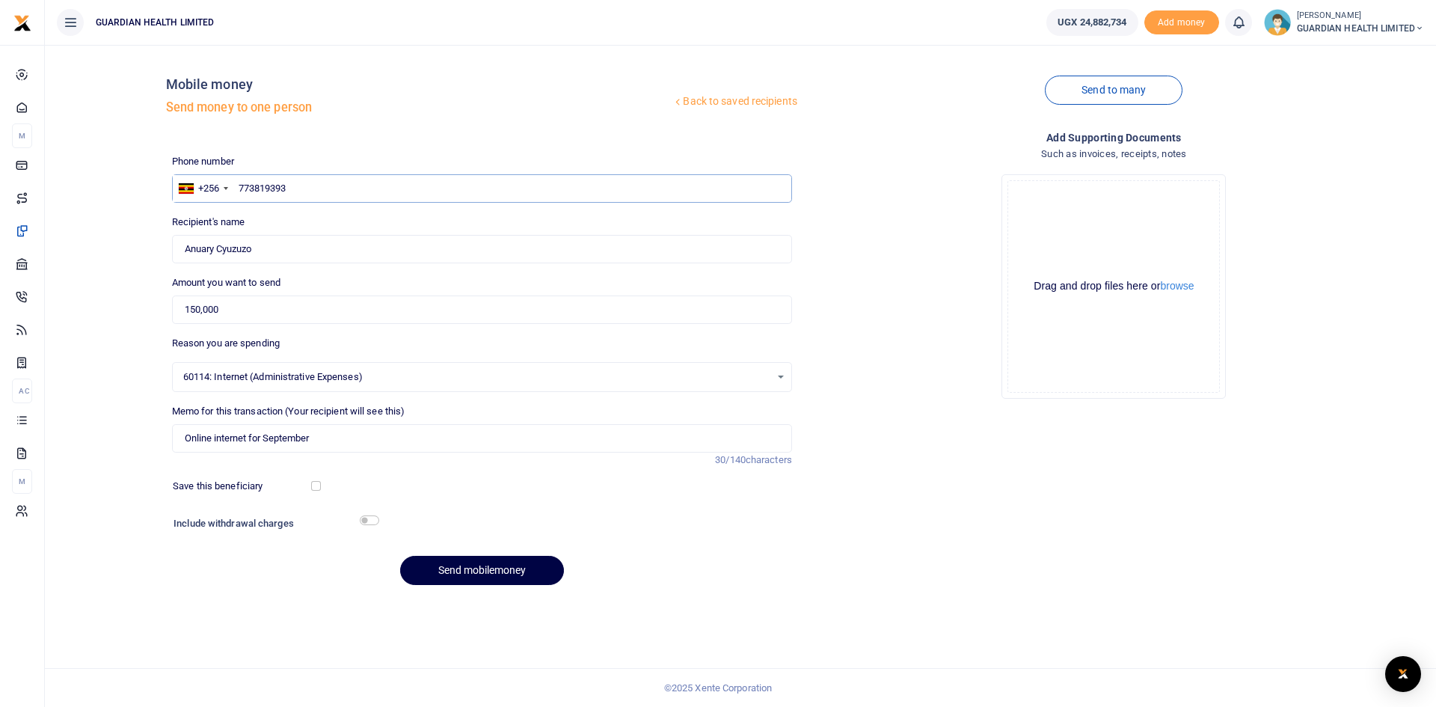
type input "773819393"
click at [345, 254] on input "Found" at bounding box center [482, 249] width 620 height 28
click at [470, 571] on button "Send mobilemoney" at bounding box center [482, 570] width 164 height 29
